Goal: Obtain resource: Obtain resource

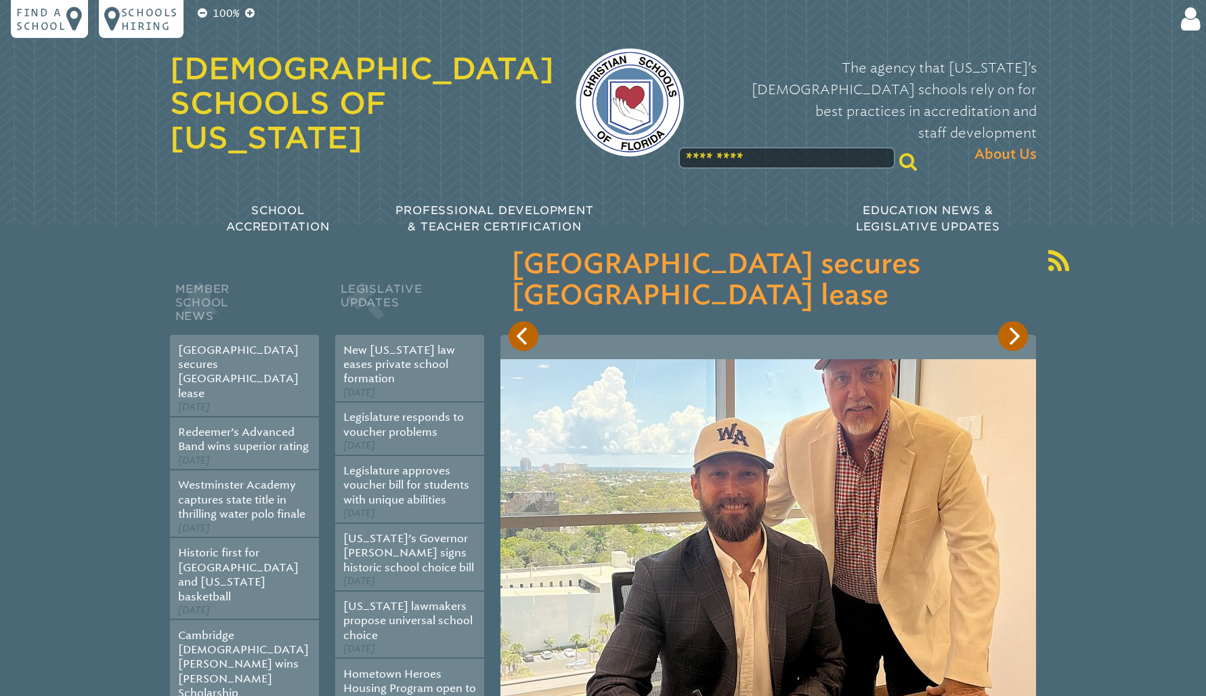
scroll to position [123, 0]
type input "**********"
click at [1057, 175] on input "******" at bounding box center [1058, 176] width 108 height 33
type input "**********"
drag, startPoint x: 1184, startPoint y: 6, endPoint x: 1168, endPoint y: 9, distance: 16.5
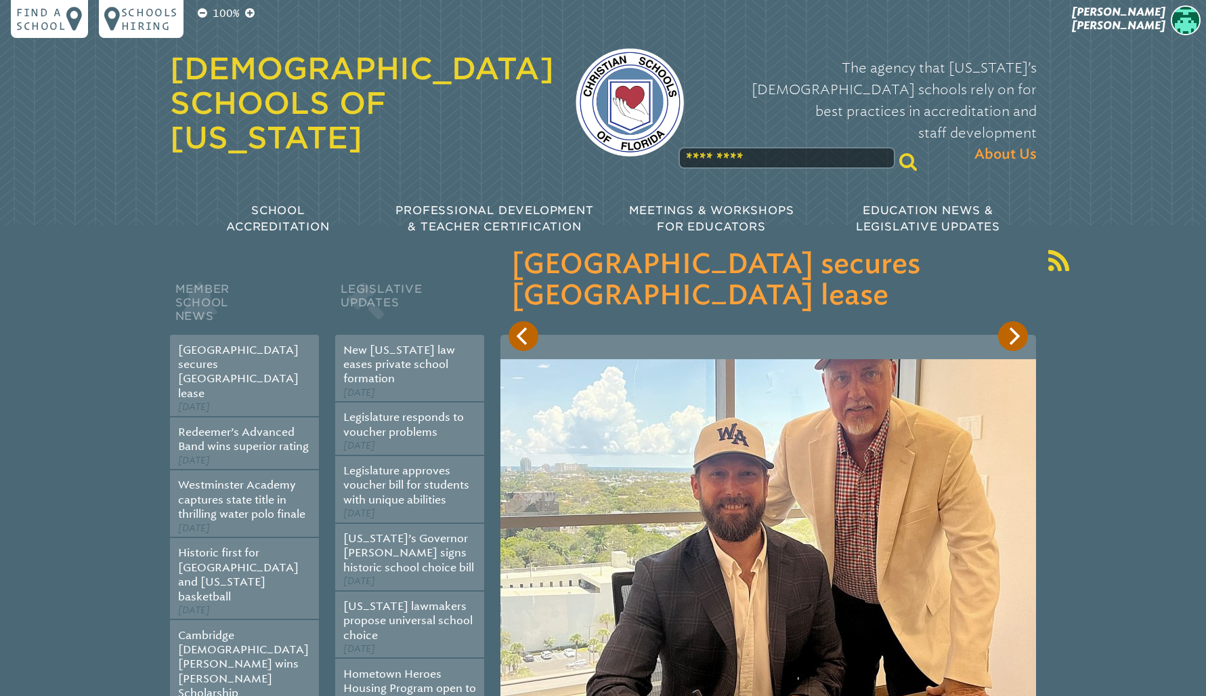
click at [1184, 6] on img at bounding box center [1186, 20] width 30 height 30
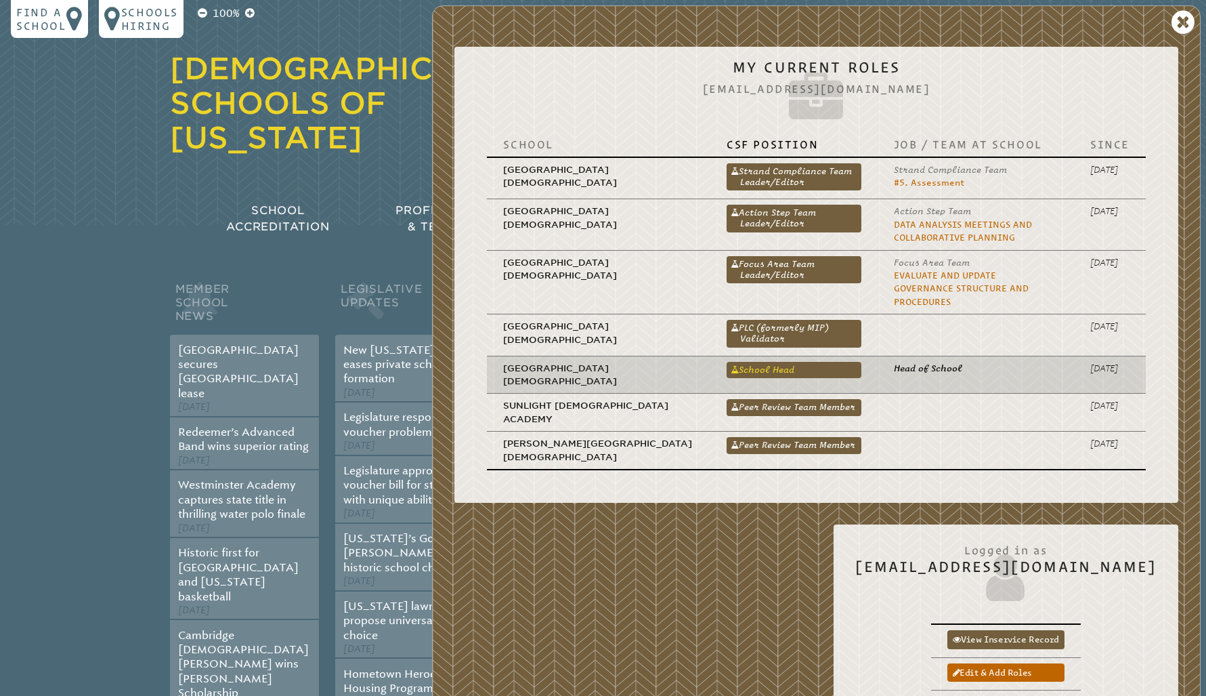
click at [727, 362] on link "School Head" at bounding box center [794, 370] width 135 height 16
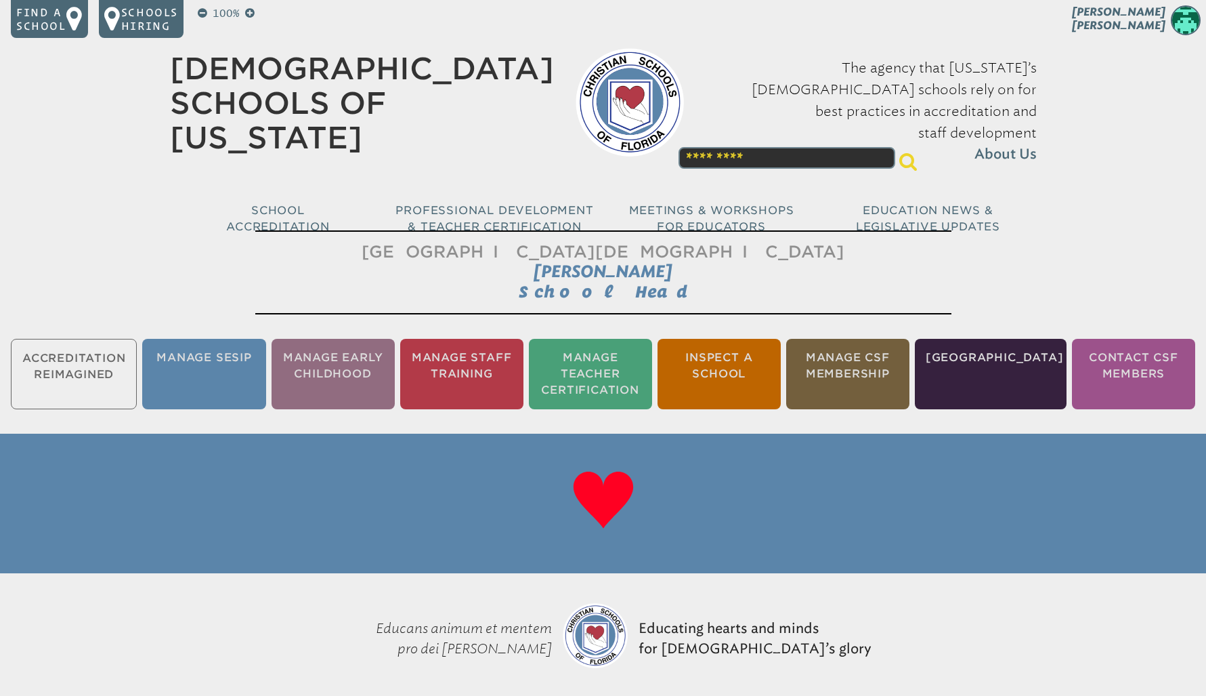
click at [344, 364] on li "Manage Early Childhood" at bounding box center [333, 374] width 123 height 70
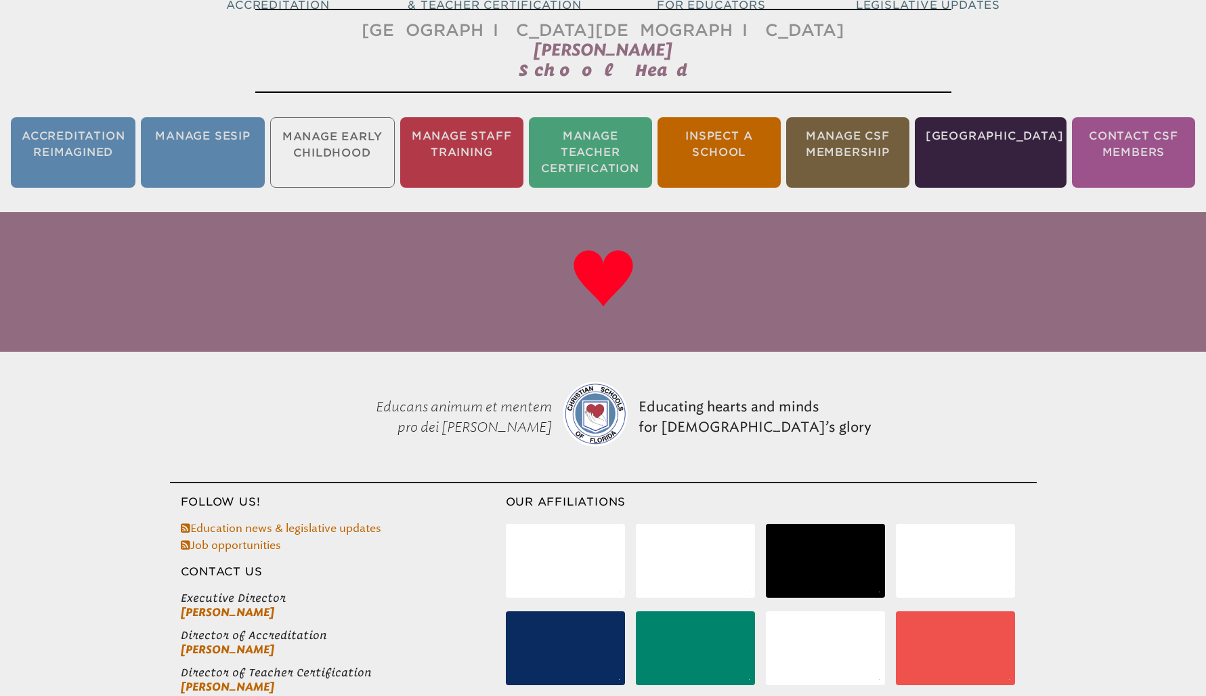
scroll to position [225, 0]
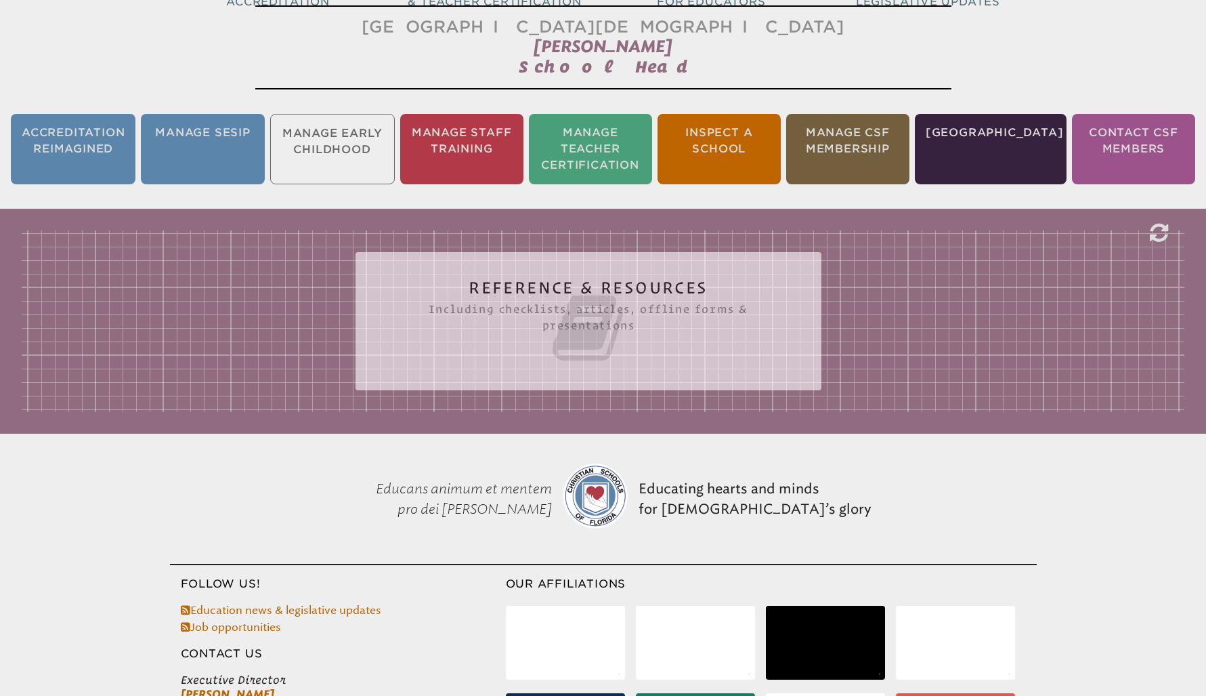
drag, startPoint x: 516, startPoint y: 305, endPoint x: 507, endPoint y: 305, distance: 8.8
click at [515, 305] on icon at bounding box center [589, 328] width 412 height 76
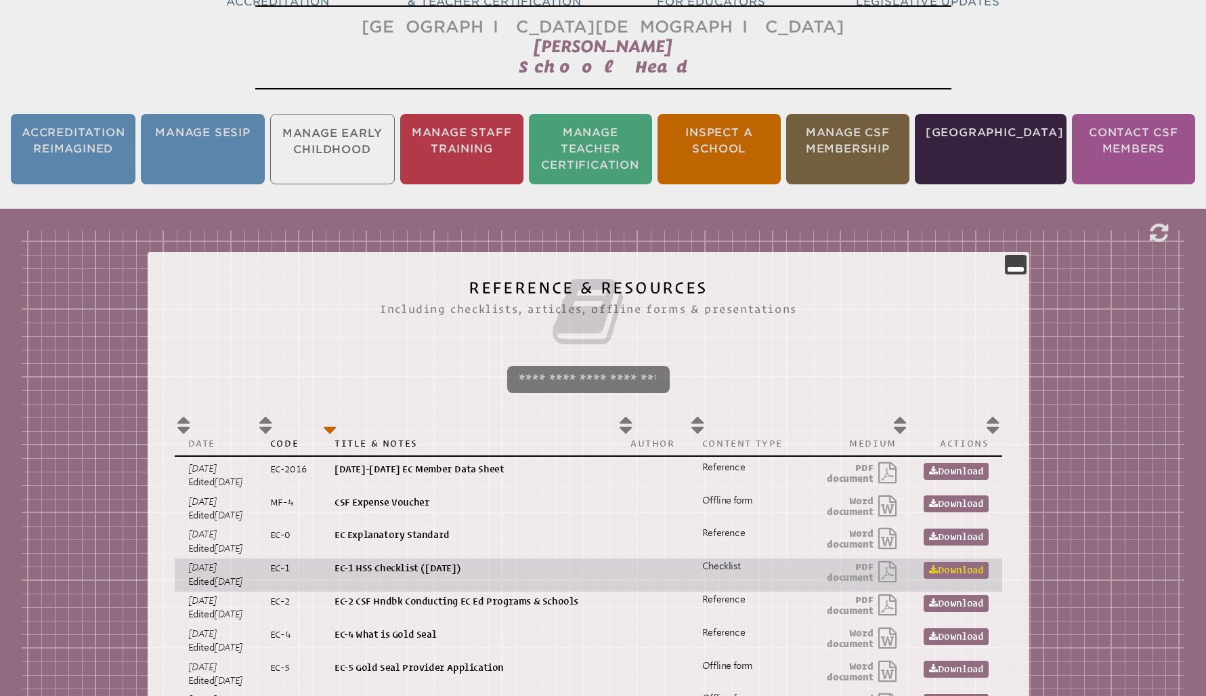
click at [977, 566] on link "Download" at bounding box center [956, 570] width 65 height 17
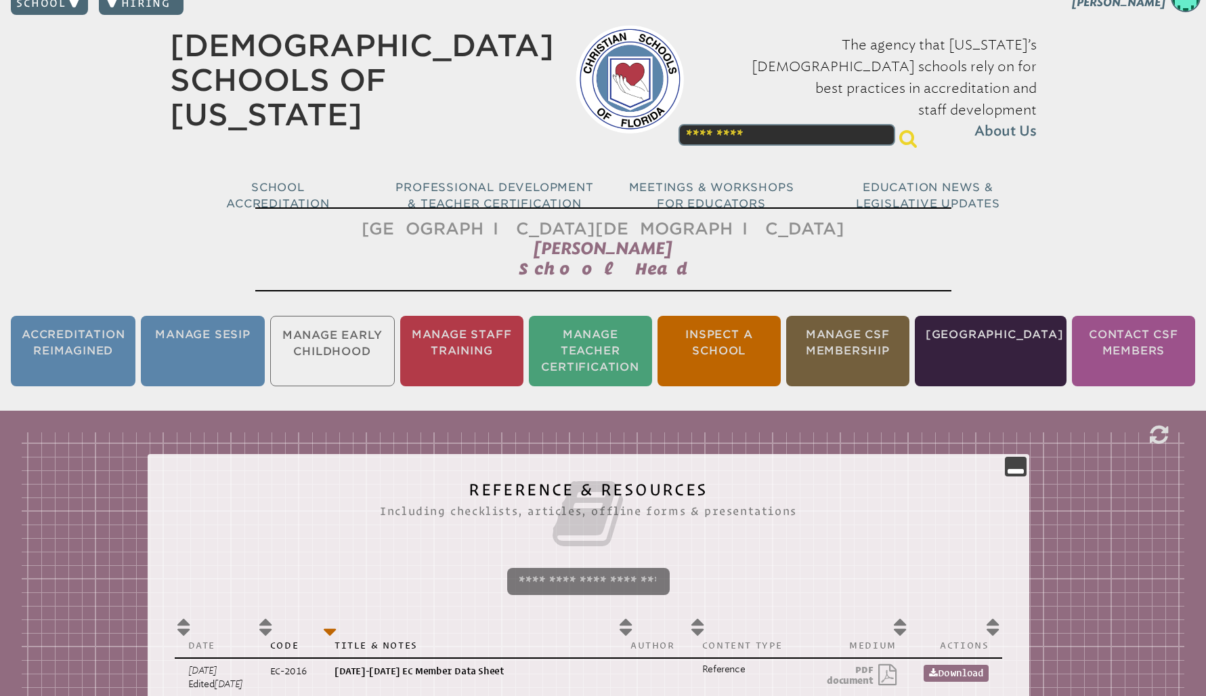
scroll to position [22, 0]
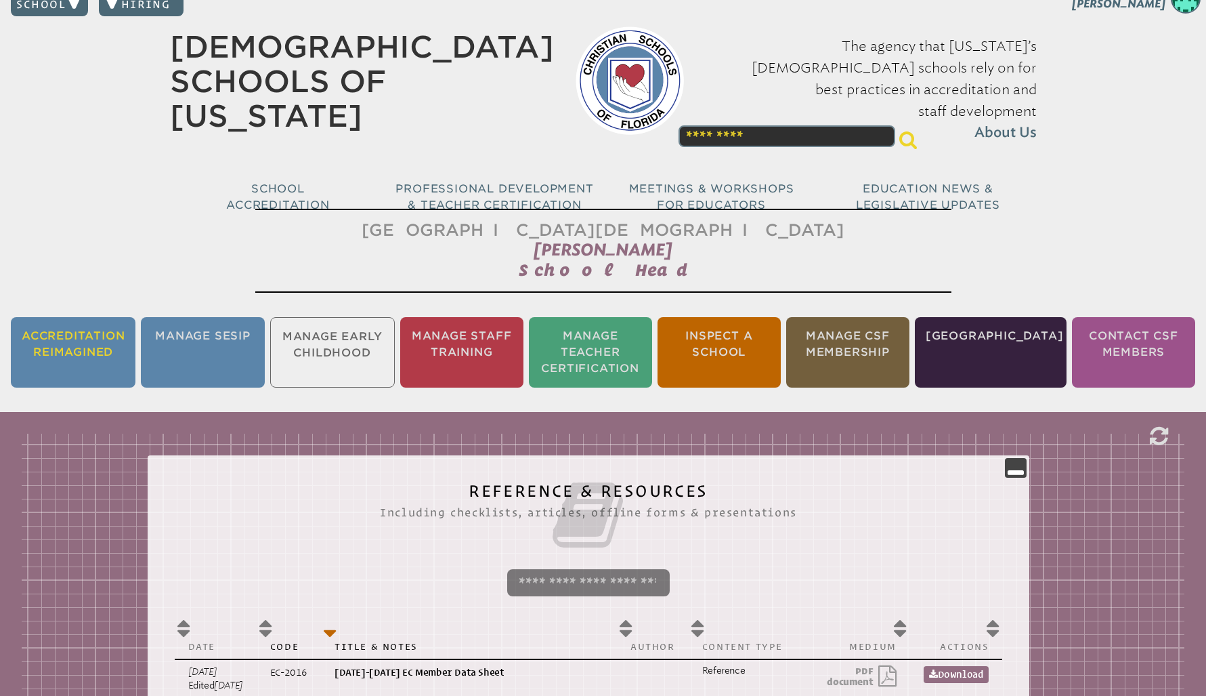
click at [93, 346] on li "Accreditation Reimagined" at bounding box center [73, 352] width 125 height 70
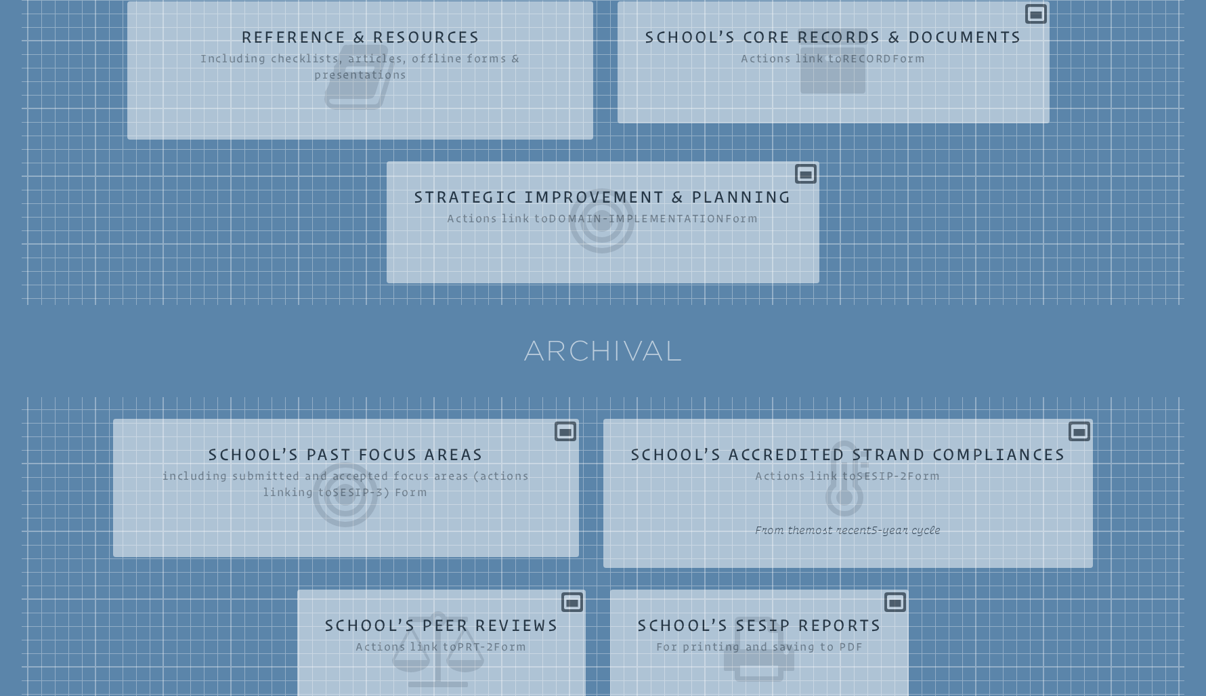
scroll to position [633, 0]
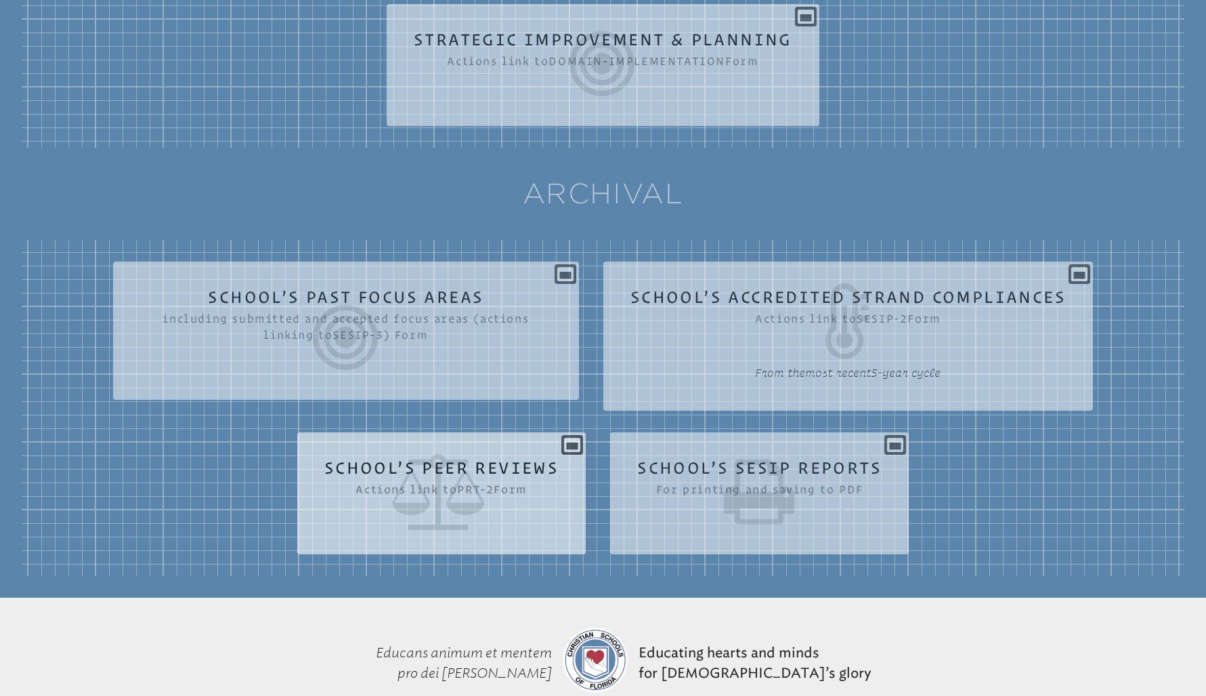
click at [440, 476] on icon at bounding box center [441, 492] width 234 height 76
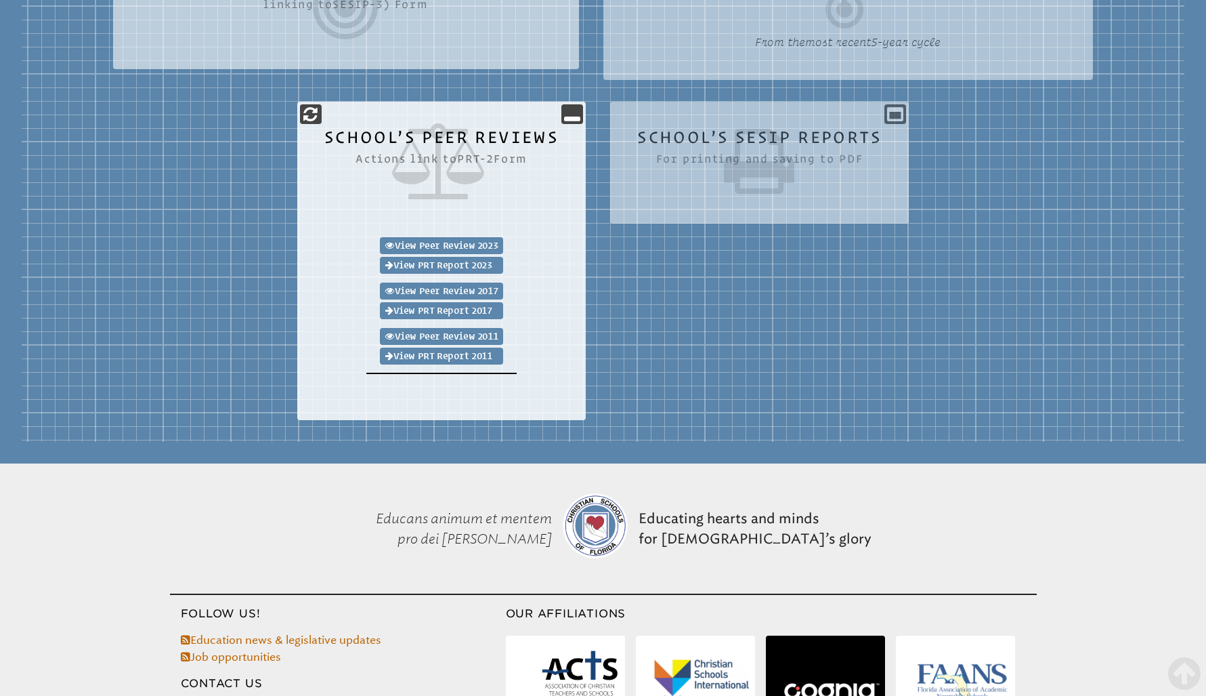
scroll to position [963, 0]
